Goal: Information Seeking & Learning: Learn about a topic

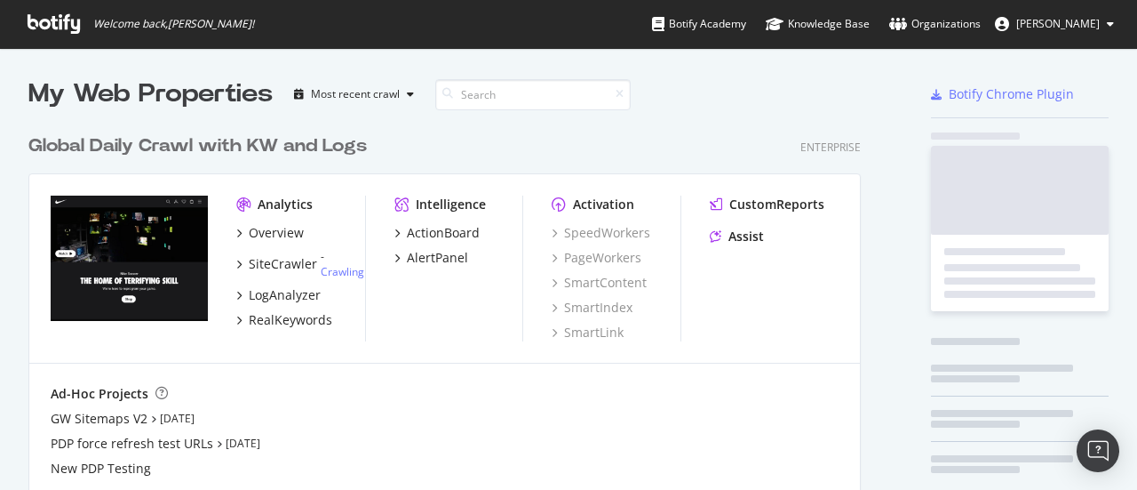
scroll to position [1050, 832]
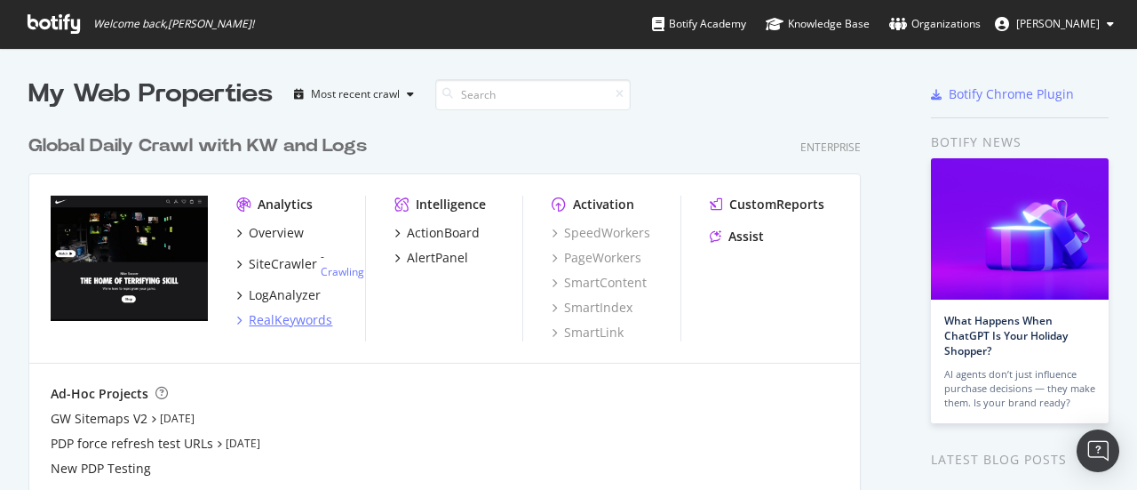
click at [293, 323] on div "RealKeywords" at bounding box center [291, 320] width 84 height 18
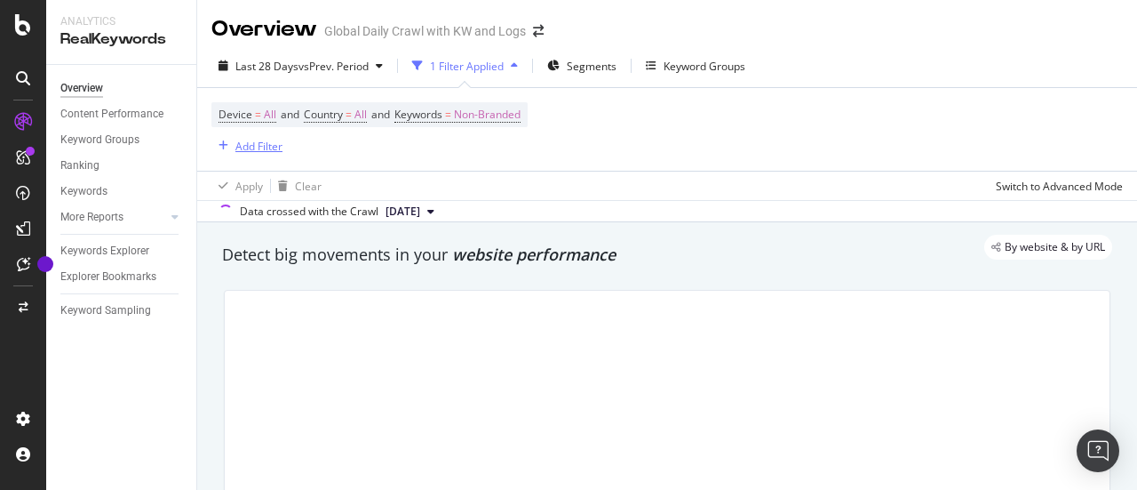
click at [263, 146] on div "Add Filter" at bounding box center [258, 146] width 47 height 15
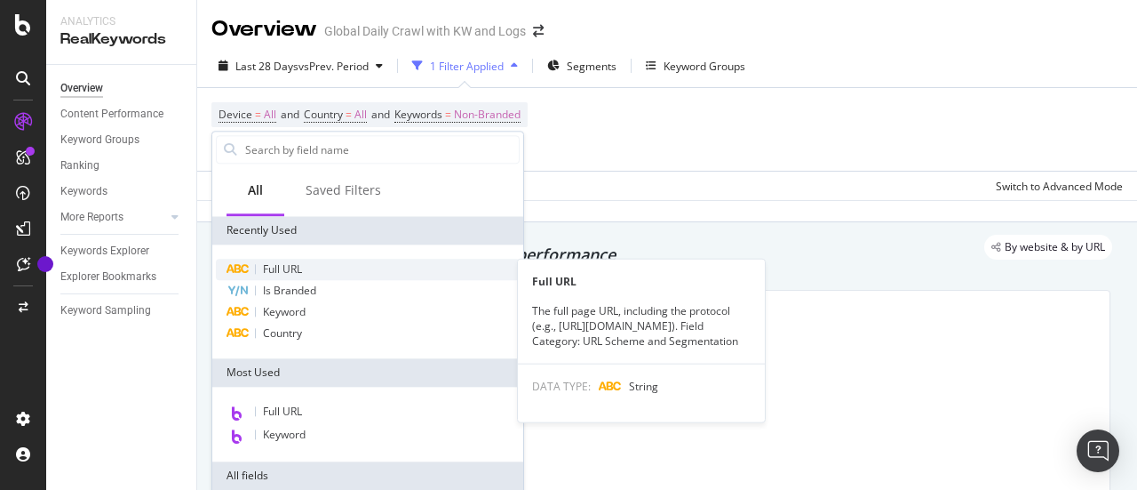
click at [310, 269] on div "Full URL" at bounding box center [368, 269] width 304 height 21
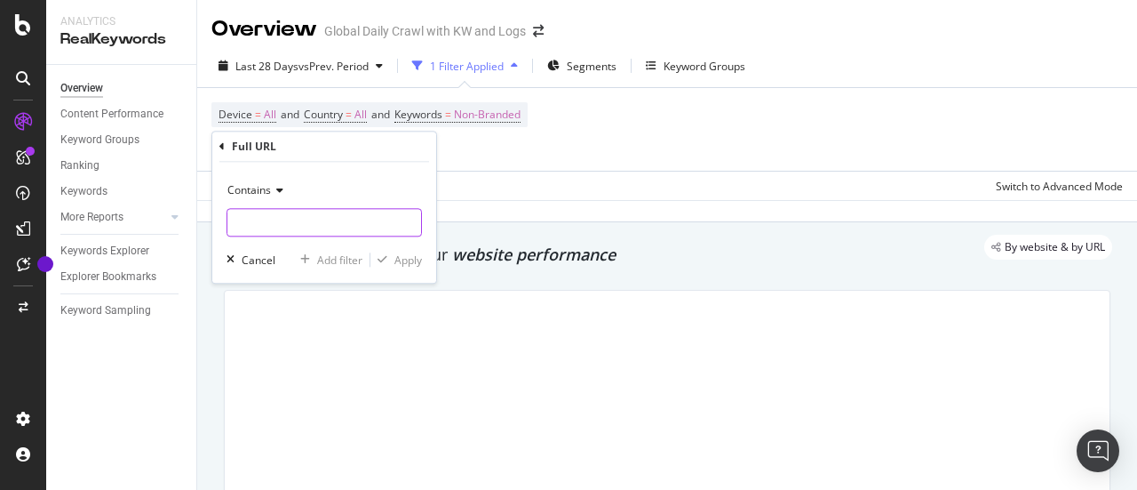
click at [318, 222] on input "text" at bounding box center [324, 222] width 194 height 28
paste input "[URL][DOMAIN_NAME]"
type input "[URL][DOMAIN_NAME]"
click at [409, 267] on button "Apply" at bounding box center [396, 260] width 52 height 18
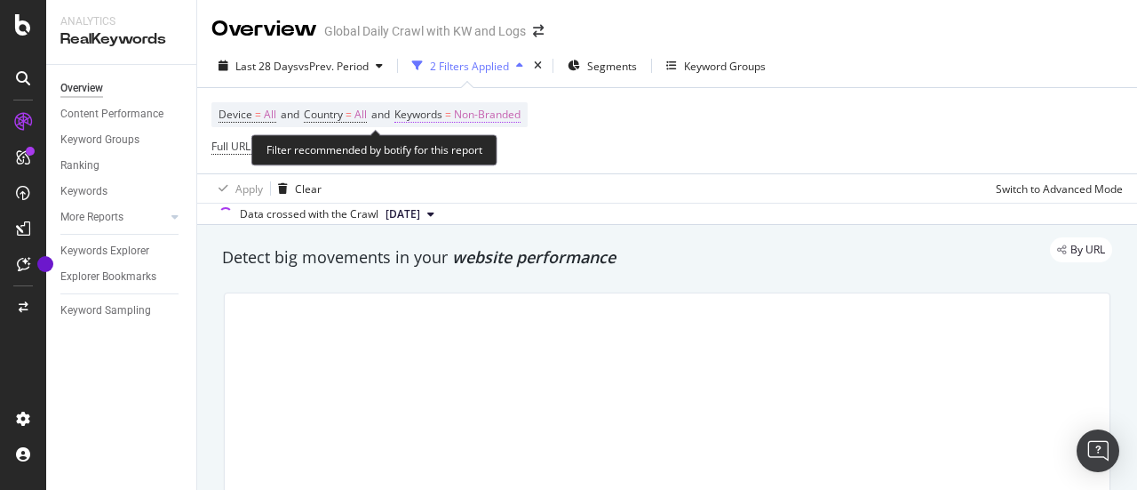
click at [515, 113] on span "Non-Branded" at bounding box center [487, 114] width 67 height 25
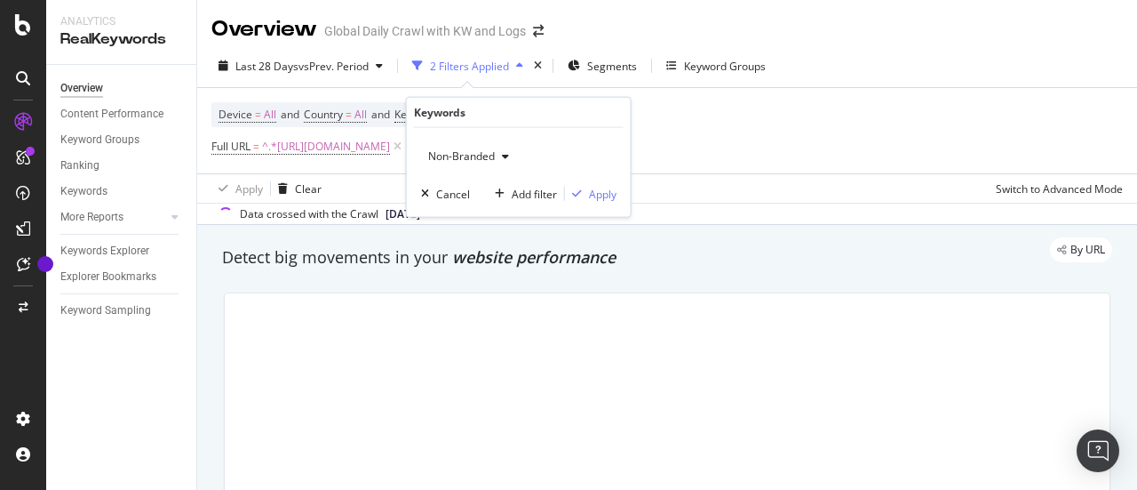
click at [460, 159] on span "Non-Branded" at bounding box center [458, 155] width 74 height 15
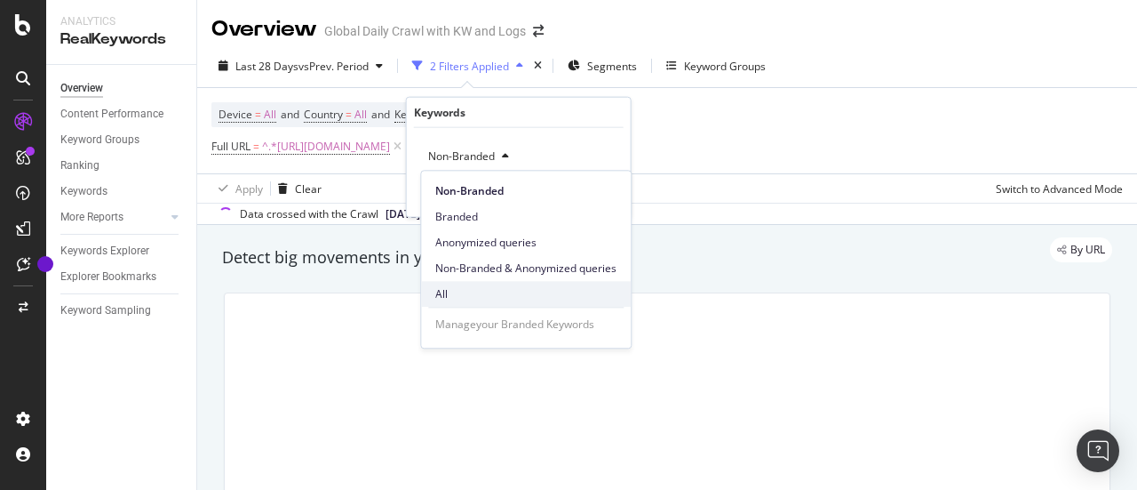
click at [472, 283] on div "All" at bounding box center [526, 294] width 210 height 26
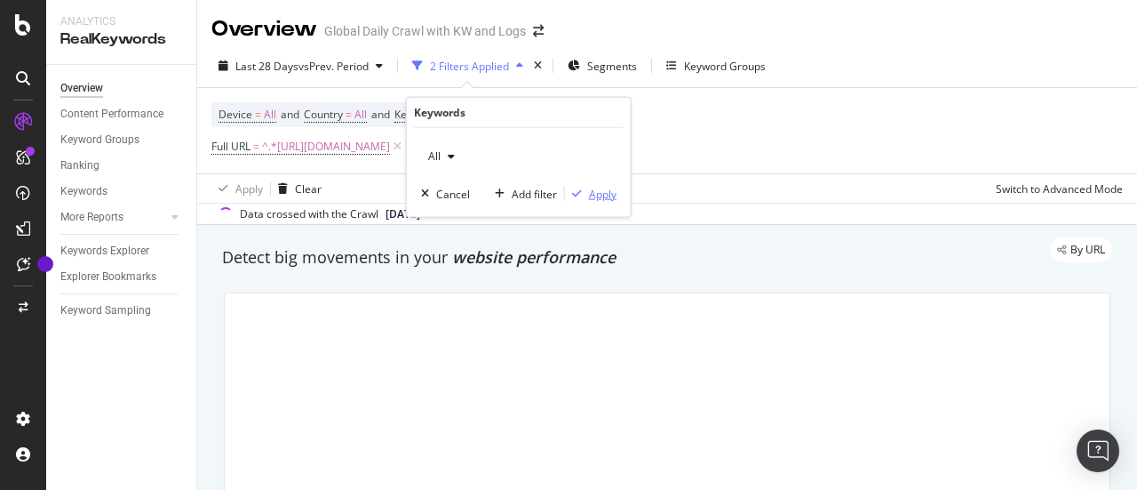
click at [600, 191] on div "Apply" at bounding box center [603, 193] width 28 height 15
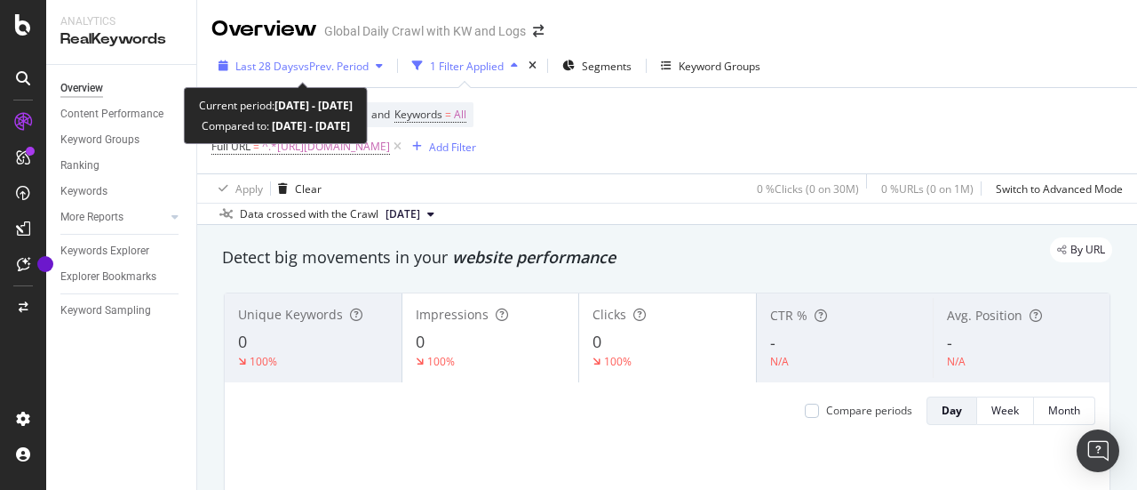
click at [341, 63] on span "vs Prev. Period" at bounding box center [334, 66] width 70 height 15
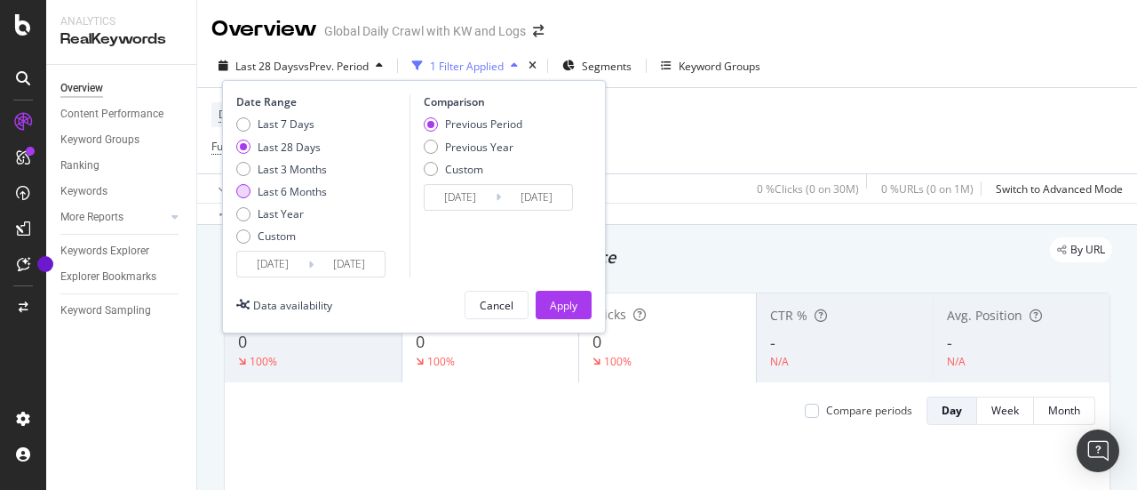
click at [281, 196] on div "Last 6 Months" at bounding box center [292, 191] width 69 height 15
type input "[DATE]"
click at [566, 308] on div "Apply" at bounding box center [564, 305] width 28 height 15
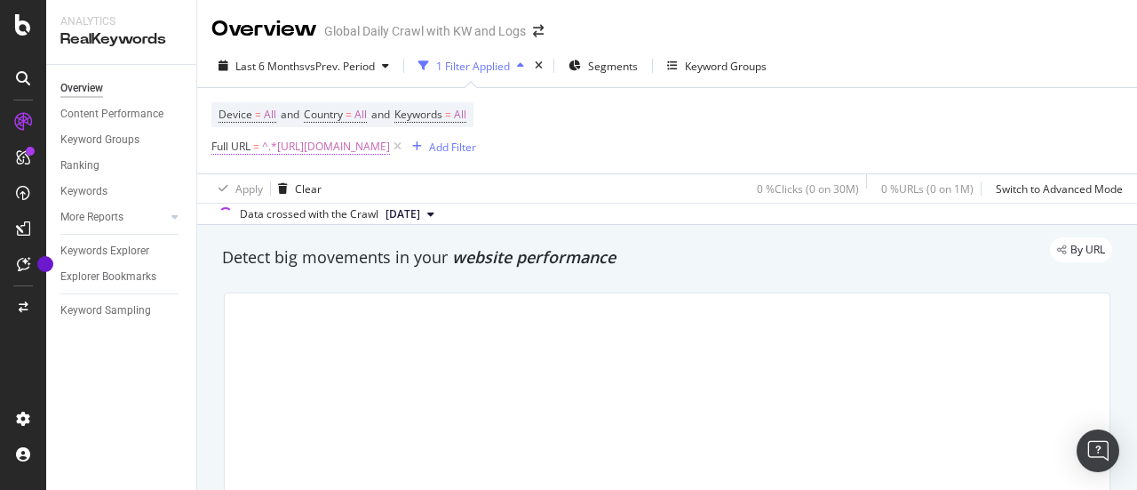
click at [390, 150] on span "^.*[URL][DOMAIN_NAME]" at bounding box center [326, 146] width 128 height 25
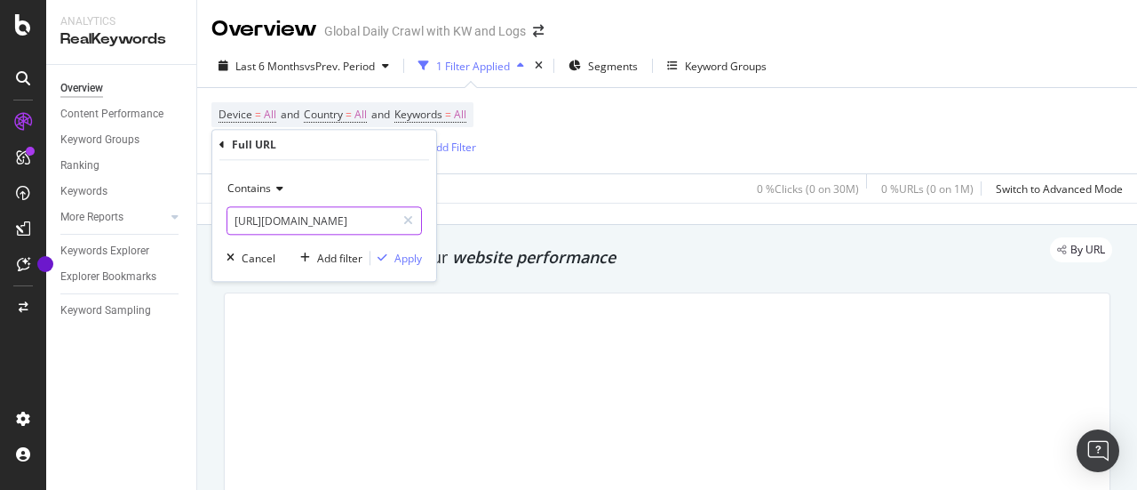
click at [331, 221] on input "[URL][DOMAIN_NAME]" at bounding box center [311, 220] width 168 height 28
paste input "teen-bras"
type input "[URL][DOMAIN_NAME]"
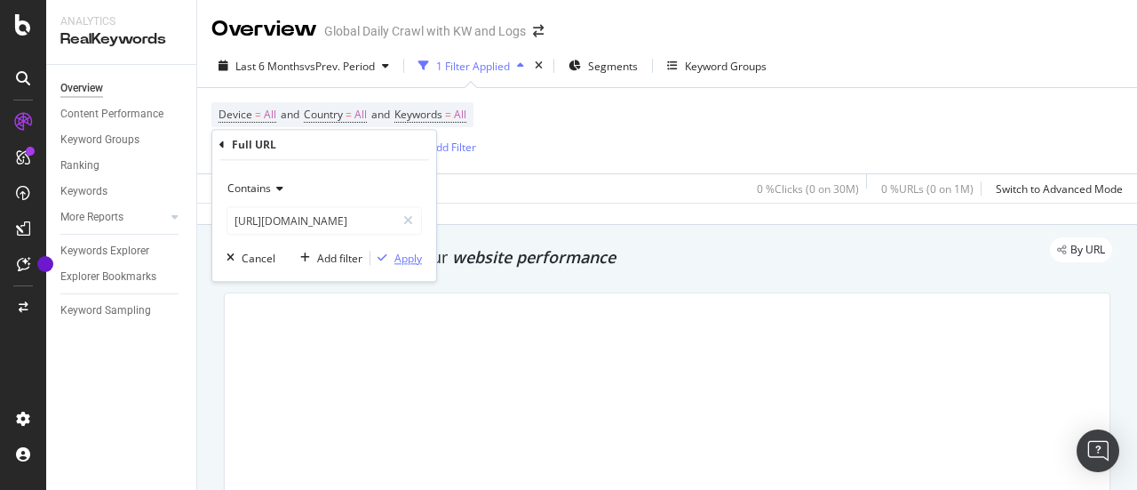
click at [409, 260] on div "Apply" at bounding box center [408, 258] width 28 height 15
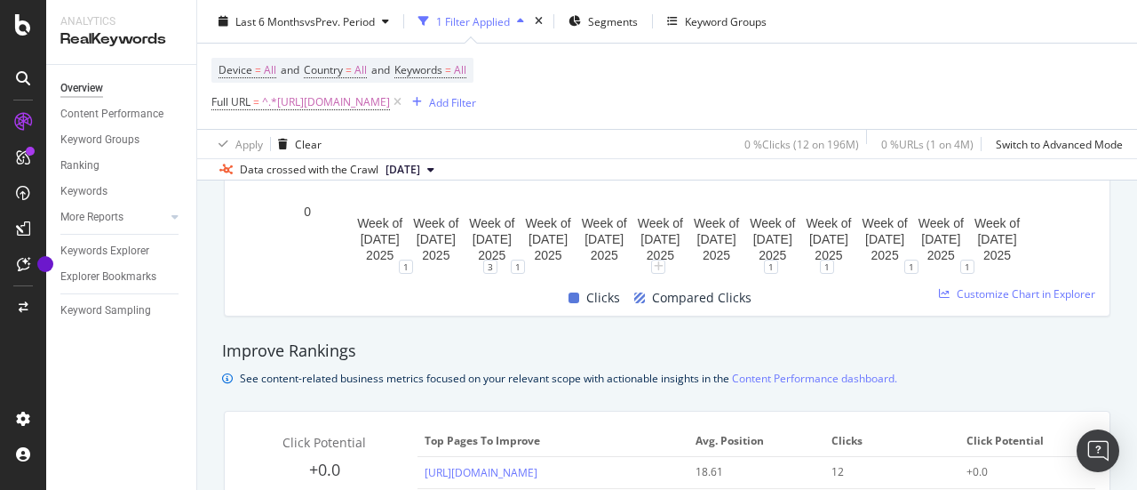
scroll to position [1055, 0]
click at [390, 104] on span "^.*[URL][DOMAIN_NAME]" at bounding box center [326, 102] width 128 height 25
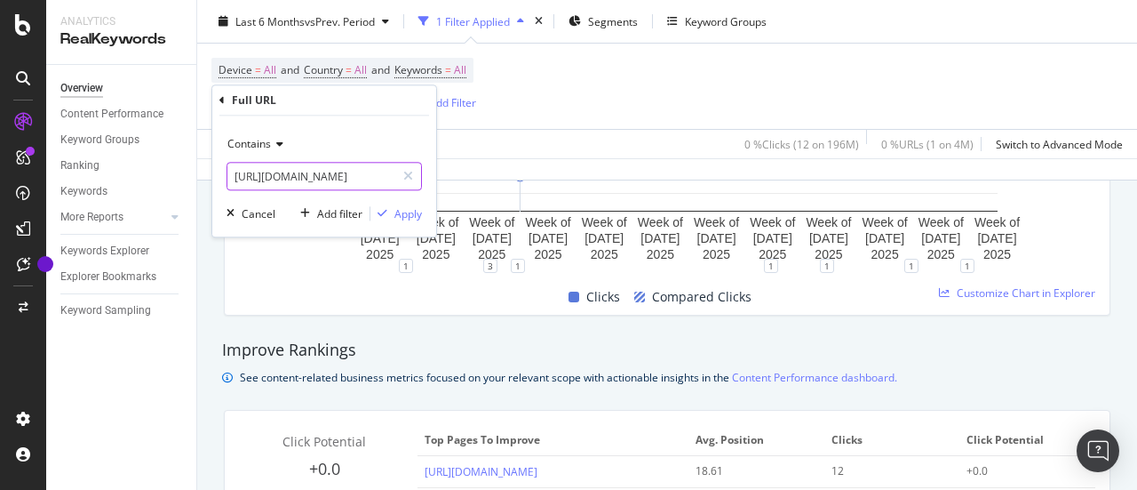
click at [348, 164] on input "[URL][DOMAIN_NAME]" at bounding box center [311, 176] width 168 height 28
paste input "training-gloves"
type input "[URL][DOMAIN_NAME]"
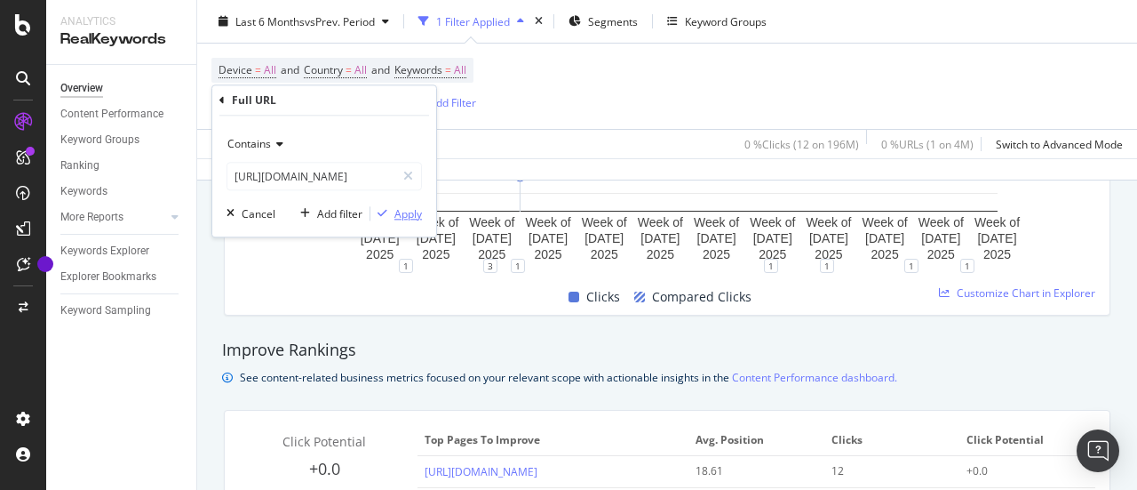
click at [410, 211] on div "Apply" at bounding box center [408, 213] width 28 height 15
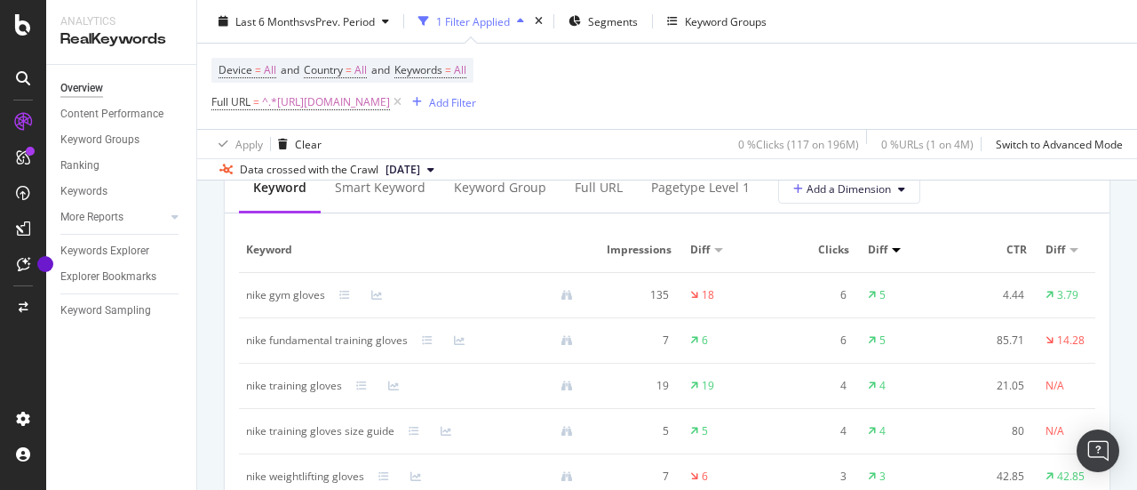
scroll to position [1660, 0]
click at [390, 96] on span "^.*[URL][DOMAIN_NAME]" at bounding box center [326, 102] width 128 height 25
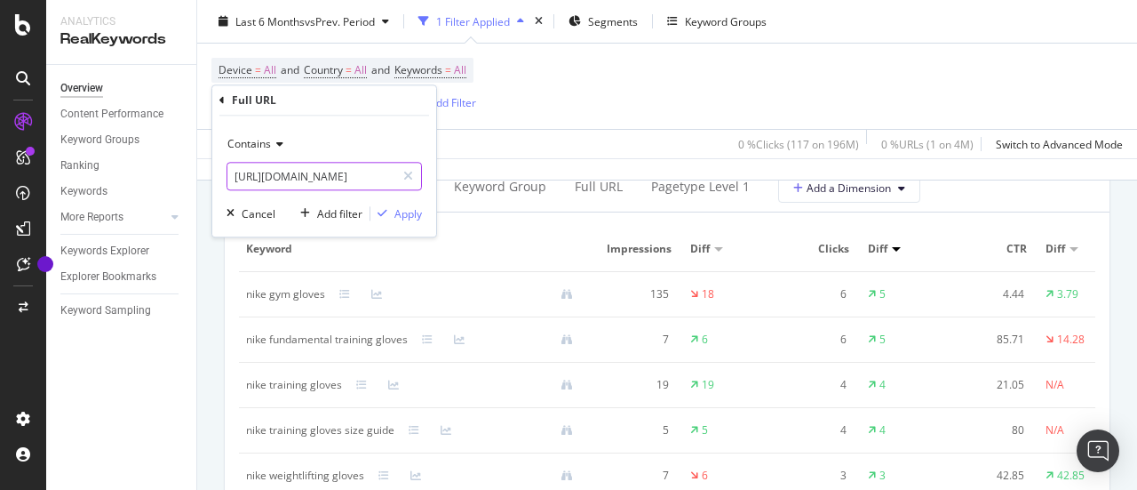
click at [291, 173] on input "[URL][DOMAIN_NAME]" at bounding box center [311, 176] width 168 height 28
paste input "womens-leggings-asian"
type input "[URL][DOMAIN_NAME]"
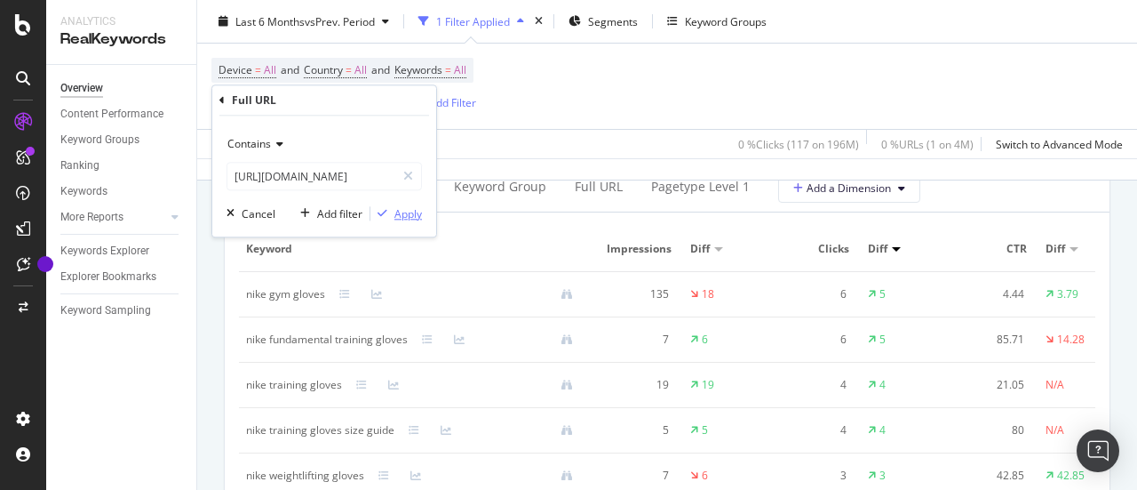
click at [410, 211] on div "Apply" at bounding box center [408, 213] width 28 height 15
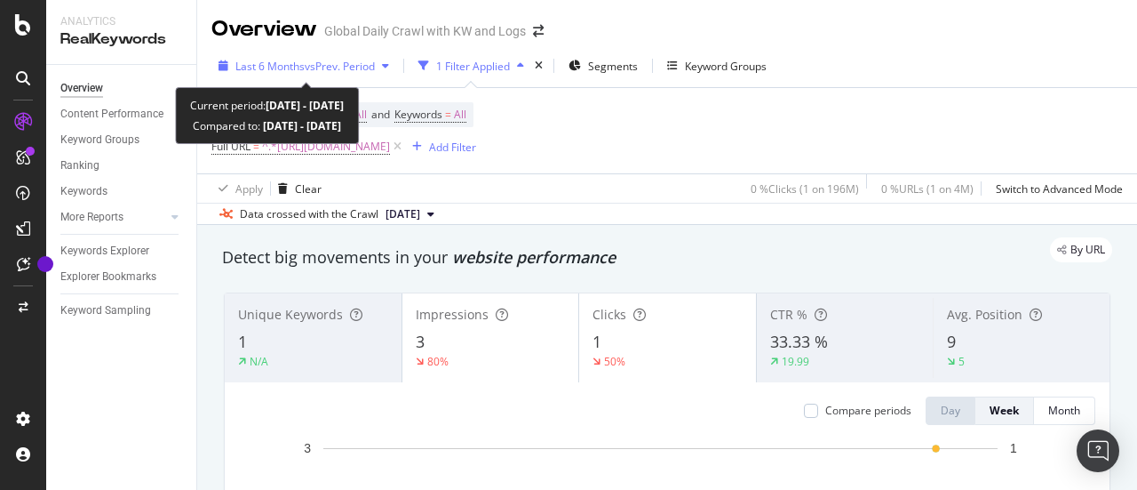
click at [323, 73] on div "Last 6 Months vs Prev. Period" at bounding box center [304, 66] width 139 height 15
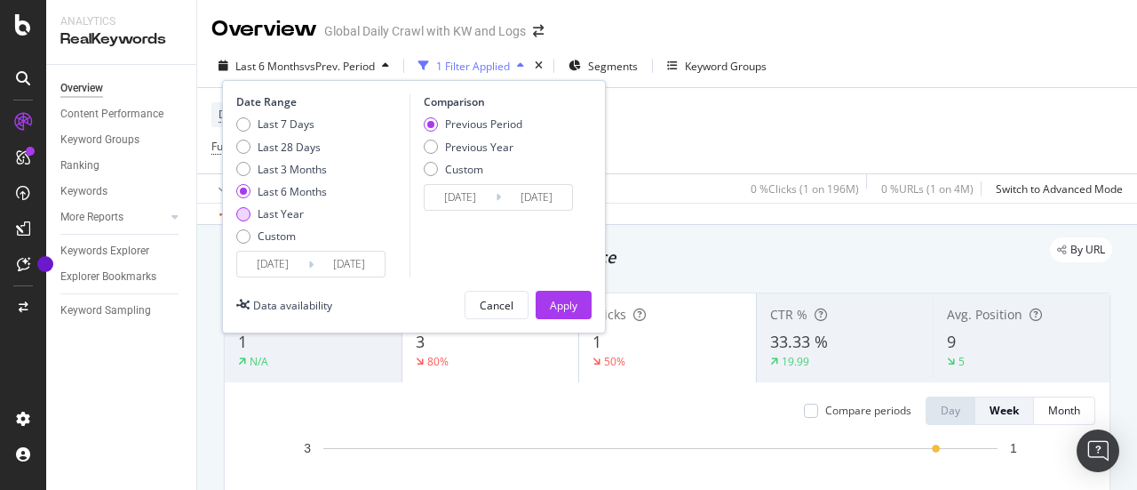
click at [258, 208] on div "Last Year" at bounding box center [281, 213] width 46 height 15
type input "[DATE]"
click at [556, 298] on div "Apply" at bounding box center [564, 305] width 28 height 15
